Goal: Check status: Check status

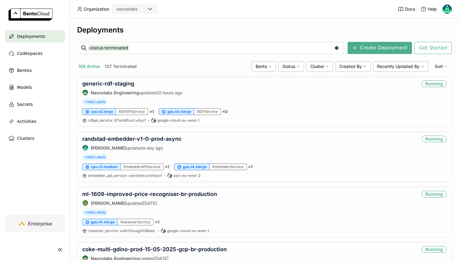
click at [112, 86] on link "generic-rdf-staging" at bounding box center [108, 83] width 52 height 6
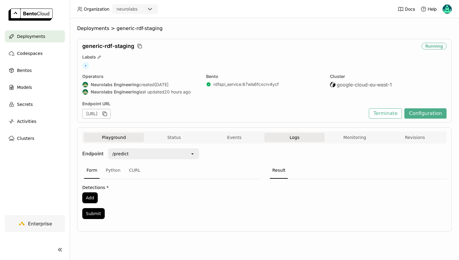
click at [303, 136] on button "Logs" at bounding box center [294, 137] width 60 height 9
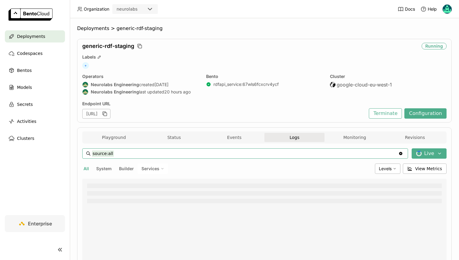
click at [190, 155] on input "source:all" at bounding box center [245, 154] width 306 height 10
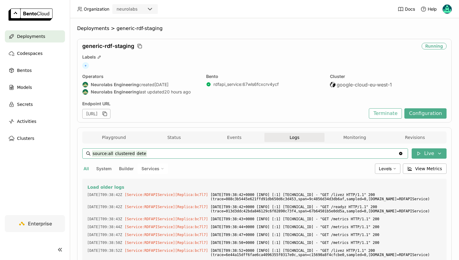
scroll to position [792, 0]
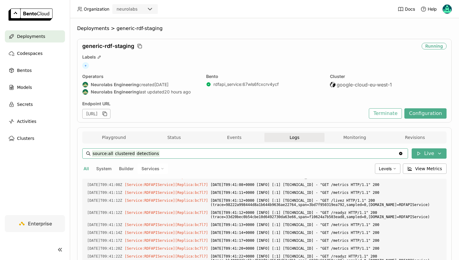
type input "source:all clustered detections"
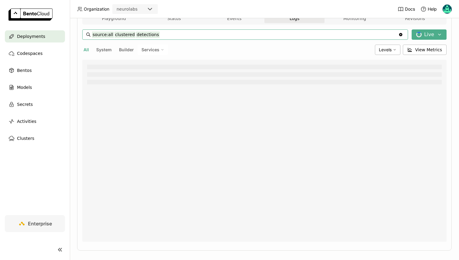
scroll to position [126, 0]
